Goal: Check status: Check status

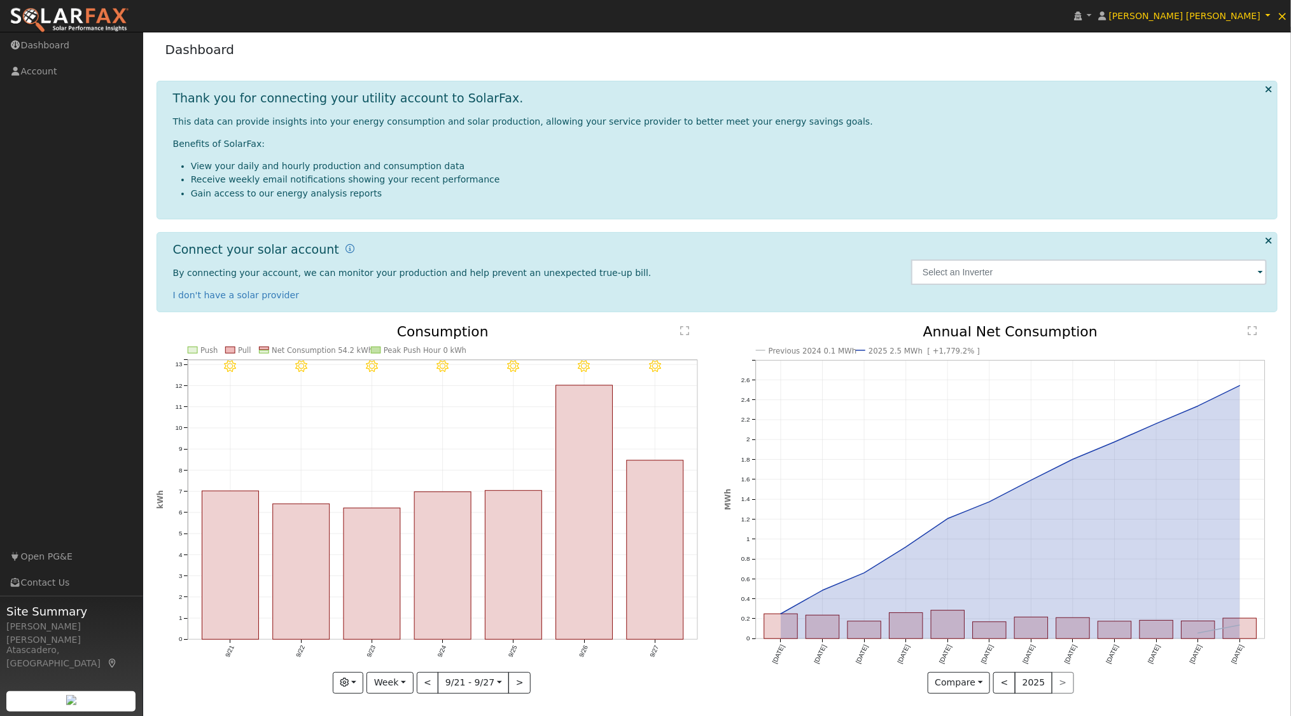
scroll to position [6, 0]
click at [406, 679] on button "Week" at bounding box center [389, 683] width 46 height 22
click at [405, 637] on link "Year" at bounding box center [411, 639] width 88 height 18
type input "[DATE]"
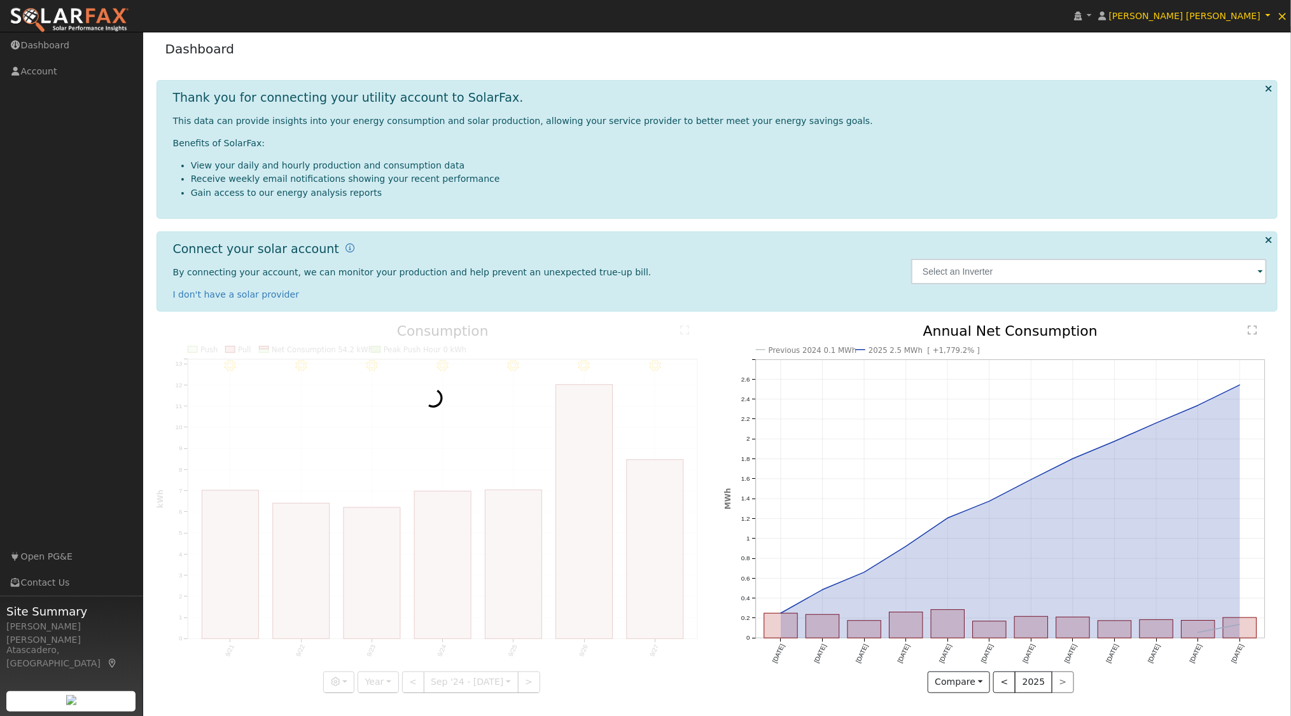
scroll to position [0, 0]
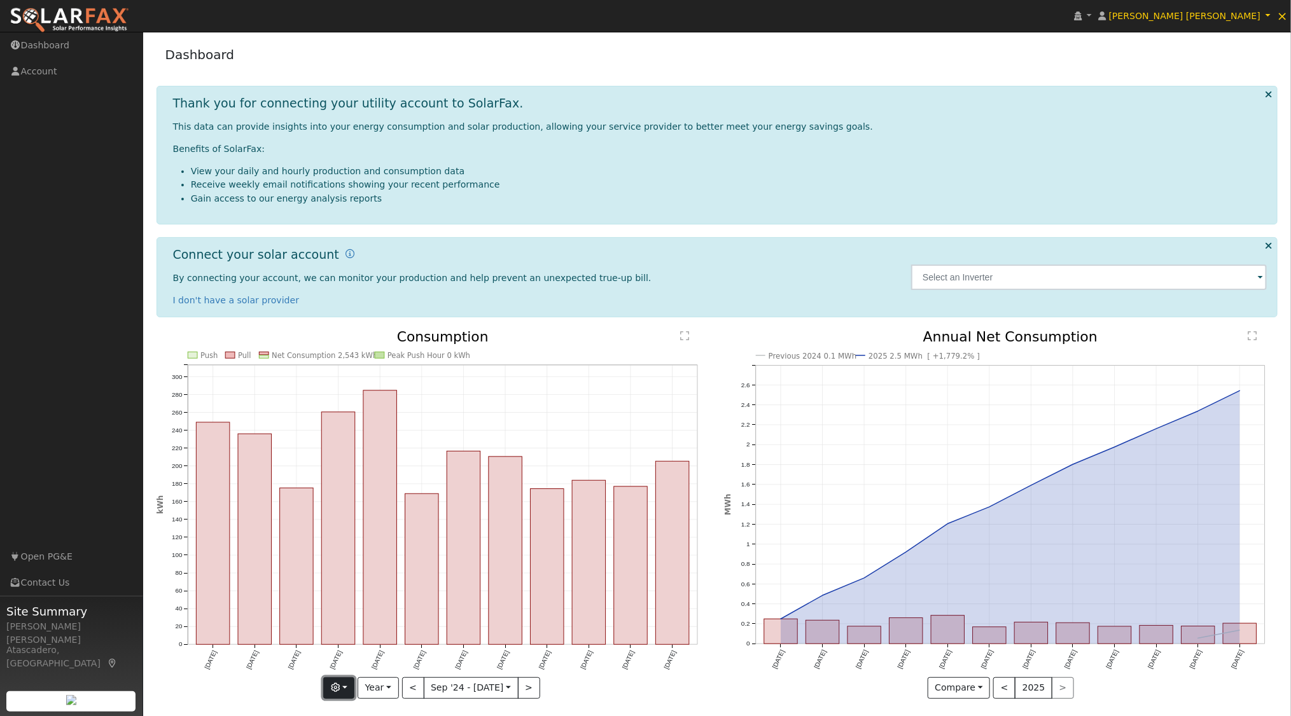
click at [348, 688] on button "button" at bounding box center [338, 689] width 31 height 22
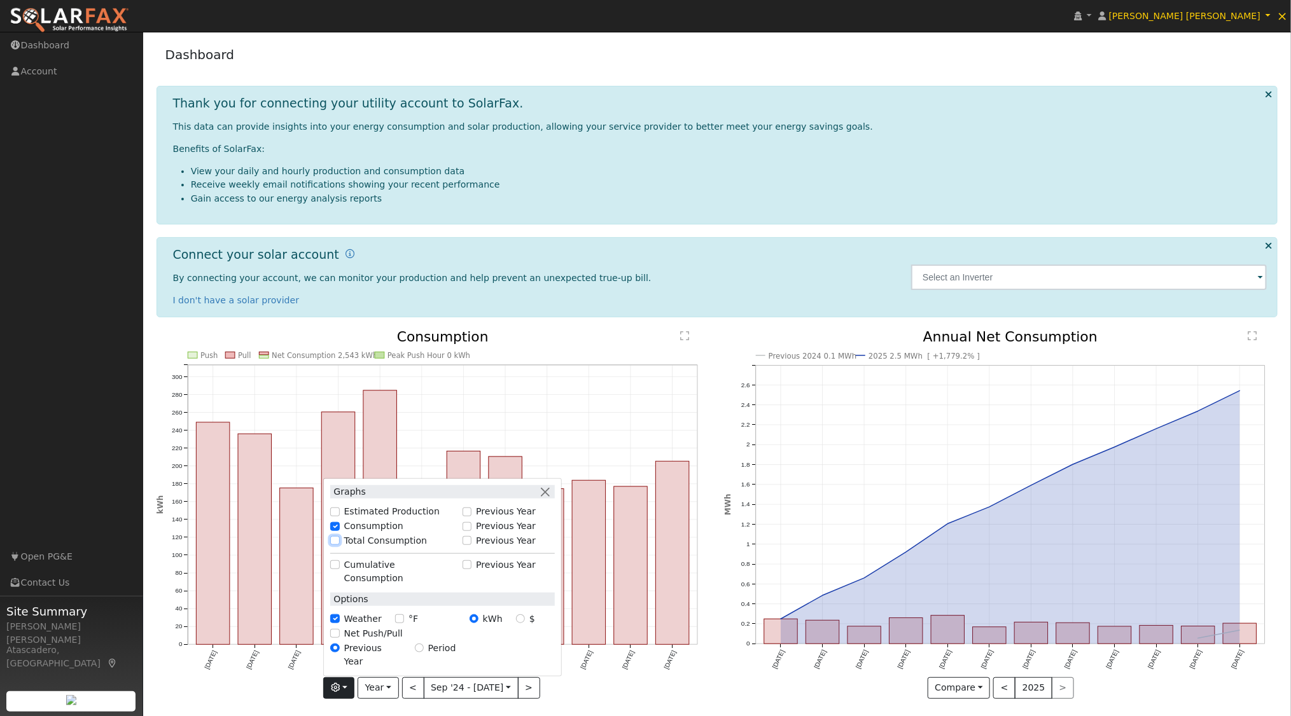
click at [338, 545] on input "Total Consumption" at bounding box center [334, 540] width 9 height 9
checkbox input "true"
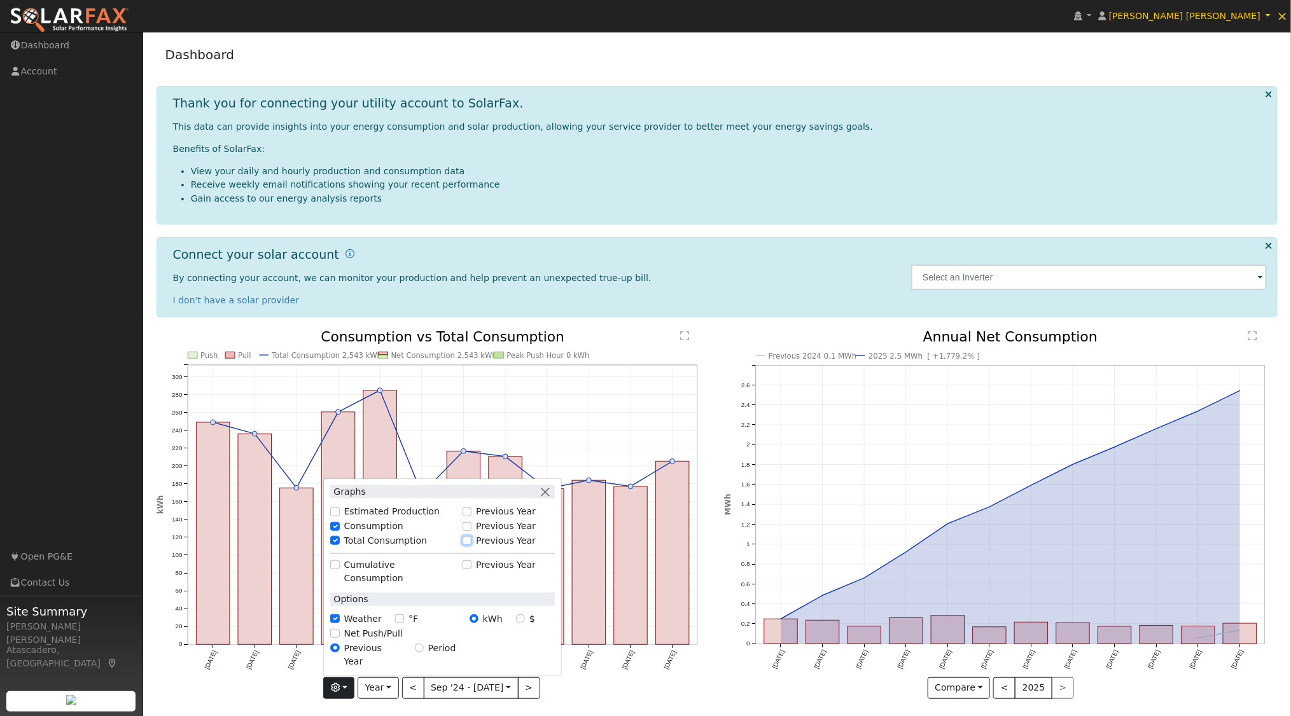
click at [471, 545] on input "Previous Year" at bounding box center [466, 540] width 9 height 9
checkbox input "true"
click at [551, 499] on button "button" at bounding box center [544, 491] width 13 height 13
